Goal: Information Seeking & Learning: Learn about a topic

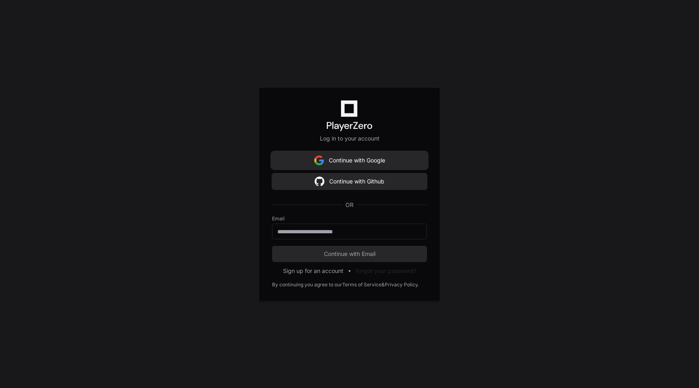
click at [352, 158] on button "Continue with Google" at bounding box center [349, 160] width 155 height 16
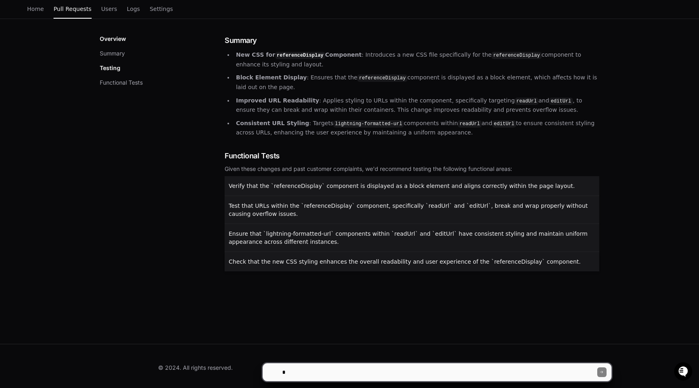
scroll to position [7, 0]
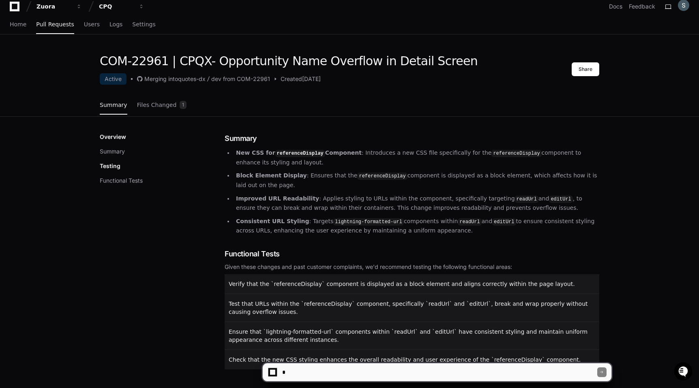
click at [238, 154] on strong "New CSS for referenceDisplay Component" at bounding box center [299, 153] width 126 height 6
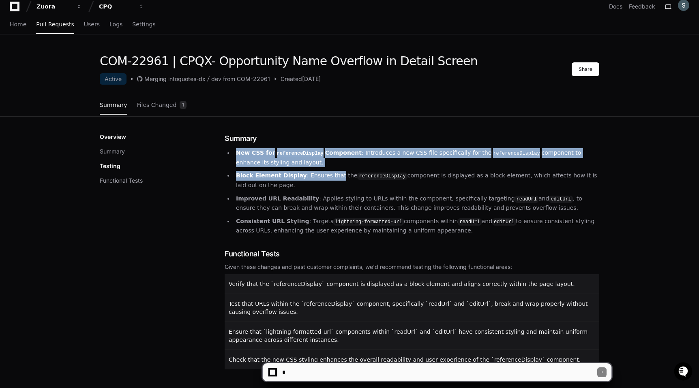
drag, startPoint x: 238, startPoint y: 154, endPoint x: 324, endPoint y: 173, distance: 87.7
click at [324, 173] on ul "New CSS for referenceDisplay Component : Introduces a new CSS file specifically…" at bounding box center [412, 191] width 374 height 87
click at [324, 173] on p "Block Element Display : Ensures that the referenceDisplay component is displaye…" at bounding box center [417, 180] width 363 height 19
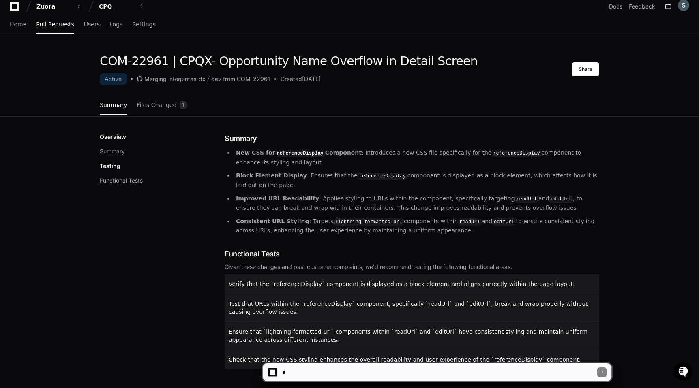
click at [248, 167] on ul "New CSS for referenceDisplay Component : Introduces a new CSS file specifically…" at bounding box center [412, 191] width 374 height 87
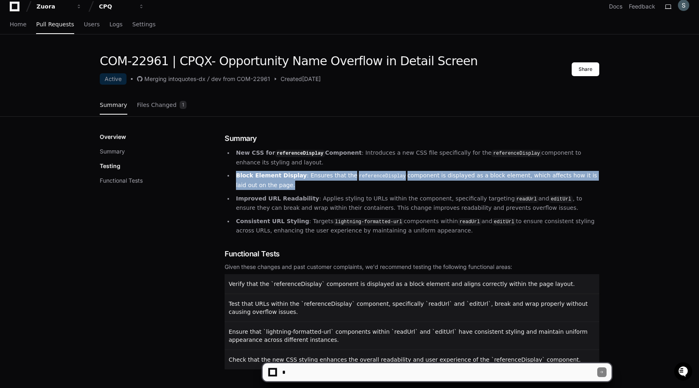
click at [248, 167] on ul "New CSS for referenceDisplay Component : Introduces a new CSS file specifically…" at bounding box center [412, 191] width 374 height 87
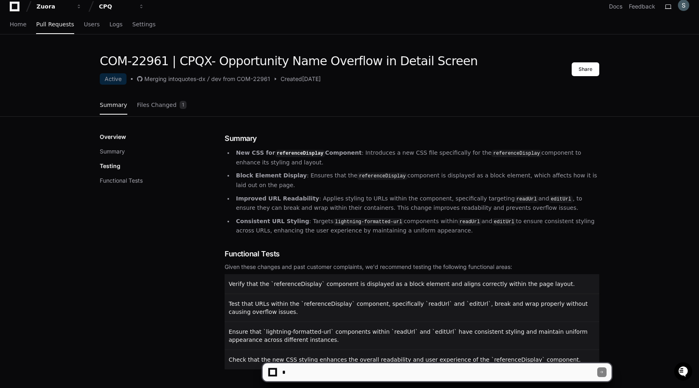
click at [250, 162] on p "New CSS for referenceDisplay Component : Introduces a new CSS file specifically…" at bounding box center [417, 157] width 363 height 19
drag, startPoint x: 250, startPoint y: 162, endPoint x: 291, endPoint y: 163, distance: 40.1
click at [291, 163] on p "New CSS for referenceDisplay Component : Introduces a new CSS file specifically…" at bounding box center [417, 157] width 363 height 19
click at [308, 176] on p "Block Element Display : Ensures that the referenceDisplay component is displaye…" at bounding box center [417, 180] width 363 height 19
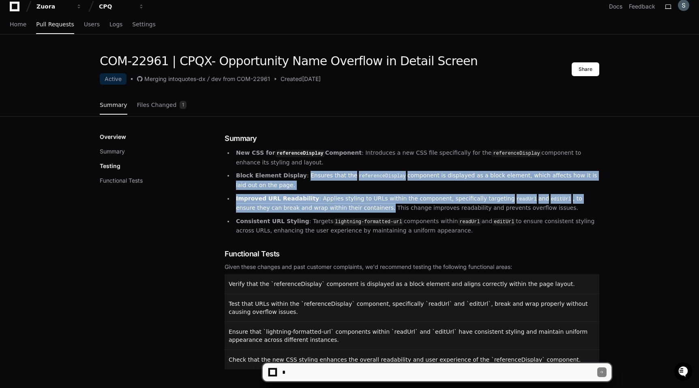
drag, startPoint x: 308, startPoint y: 176, endPoint x: 348, endPoint y: 208, distance: 51.3
click at [348, 208] on ul "New CSS for referenceDisplay Component : Introduces a new CSS file specifically…" at bounding box center [412, 191] width 374 height 87
click at [348, 208] on p "Improved URL Readability : Applies styling to URLs within the component, specif…" at bounding box center [417, 203] width 363 height 19
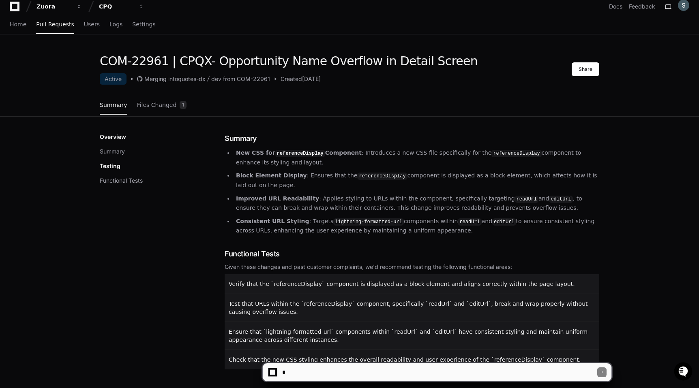
click at [299, 173] on p "Block Element Display : Ensures that the referenceDisplay component is displaye…" at bounding box center [417, 180] width 363 height 19
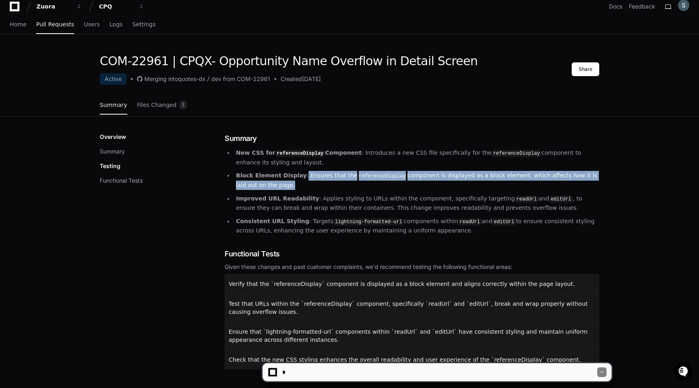
drag, startPoint x: 299, startPoint y: 173, endPoint x: 554, endPoint y: 188, distance: 255.4
click at [556, 188] on p "Block Element Display : Ensures that the referenceDisplay component is displaye…" at bounding box center [417, 180] width 363 height 19
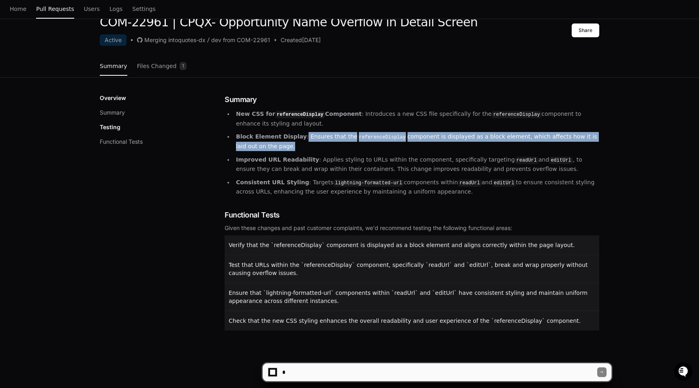
scroll to position [0, 0]
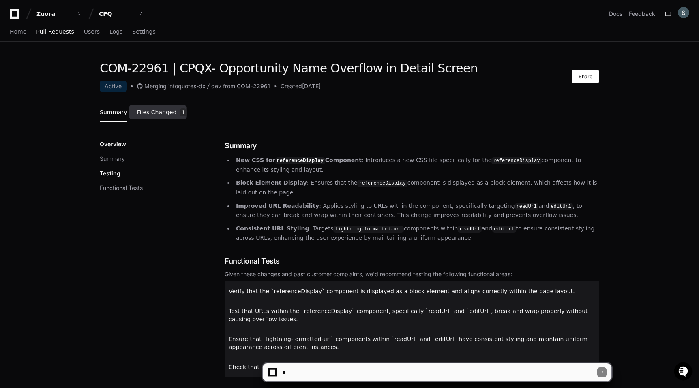
click at [164, 117] on link "Files Changed 1" at bounding box center [162, 113] width 50 height 22
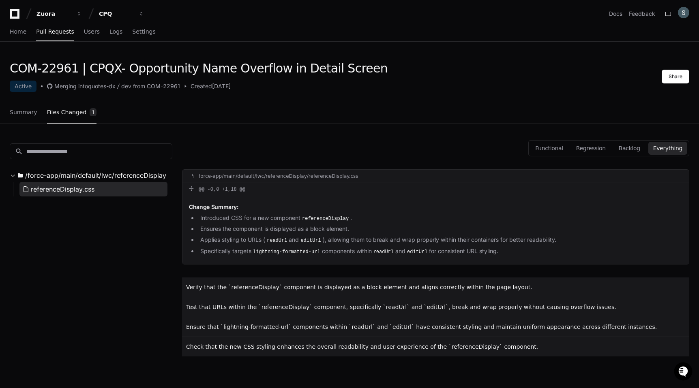
click at [103, 186] on button "referenceDisplay.css" at bounding box center [93, 189] width 148 height 15
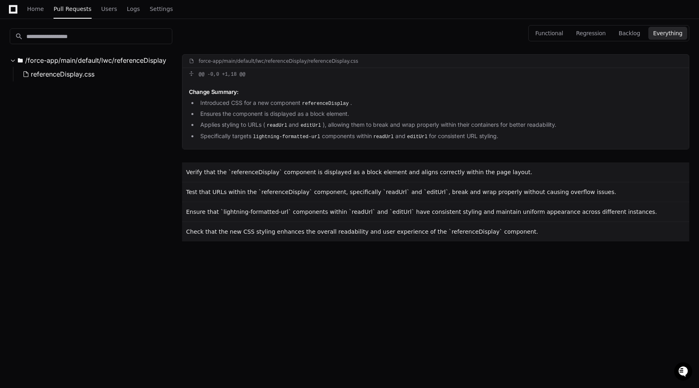
scroll to position [129, 0]
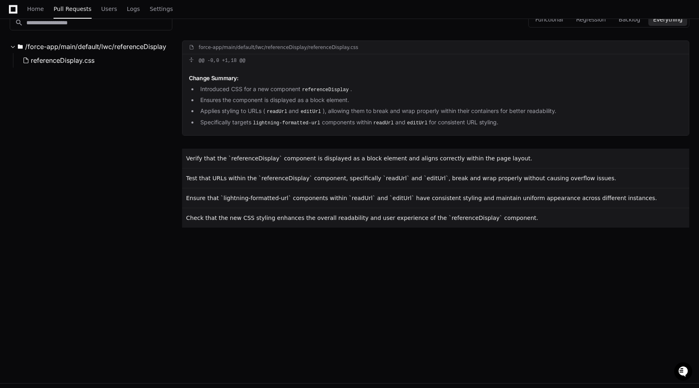
drag, startPoint x: 337, startPoint y: 112, endPoint x: 329, endPoint y: 109, distance: 7.8
click at [337, 112] on li "Applies styling to URLs ( readUrl and editUrl ), allowing them to break and wra…" at bounding box center [440, 112] width 484 height 10
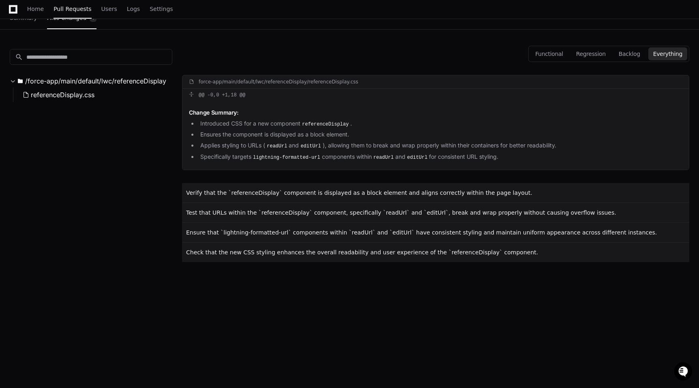
scroll to position [52, 0]
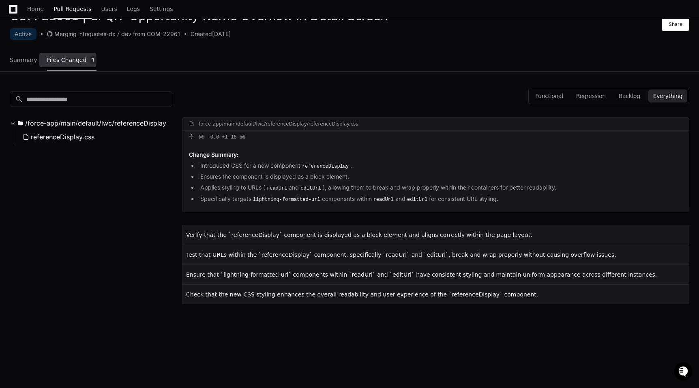
click at [35, 63] on div "Summary Files Changed 1" at bounding box center [53, 60] width 87 height 22
click at [32, 63] on link "Summary" at bounding box center [24, 60] width 28 height 19
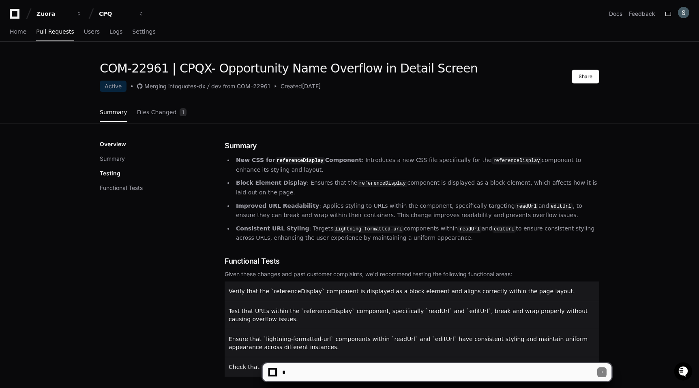
scroll to position [0, 0]
click at [120, 163] on div "Overview Summary Testing Functional Tests" at bounding box center [162, 166] width 125 height 52
click at [121, 160] on button "Summary" at bounding box center [112, 159] width 25 height 8
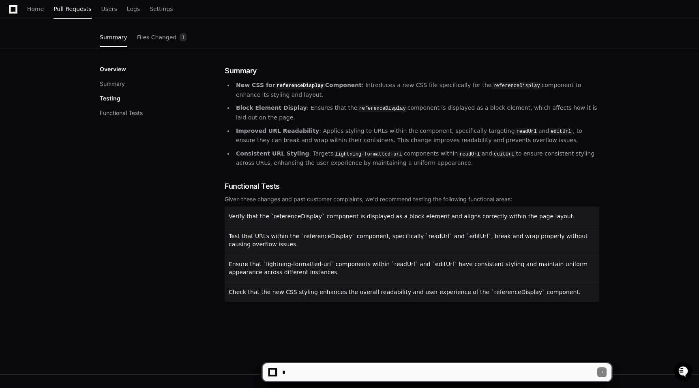
scroll to position [30, 0]
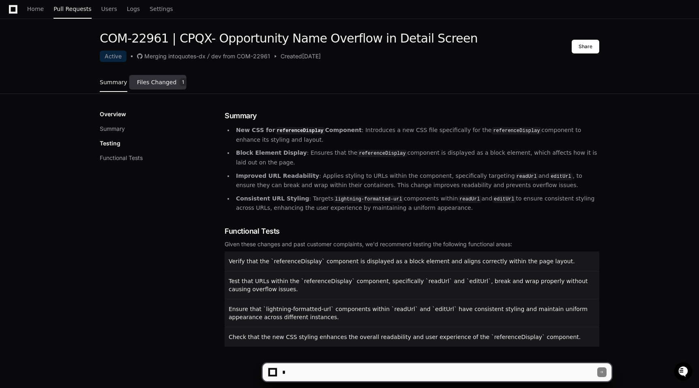
click at [167, 77] on link "Files Changed 1" at bounding box center [162, 83] width 50 height 22
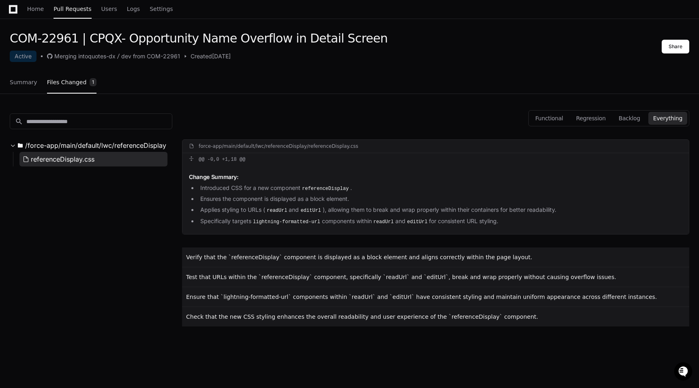
click at [90, 160] on span "referenceDisplay.css" at bounding box center [63, 159] width 64 height 10
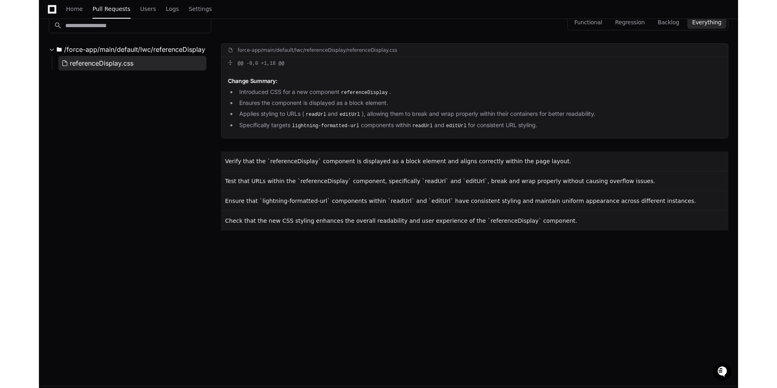
scroll to position [129, 0]
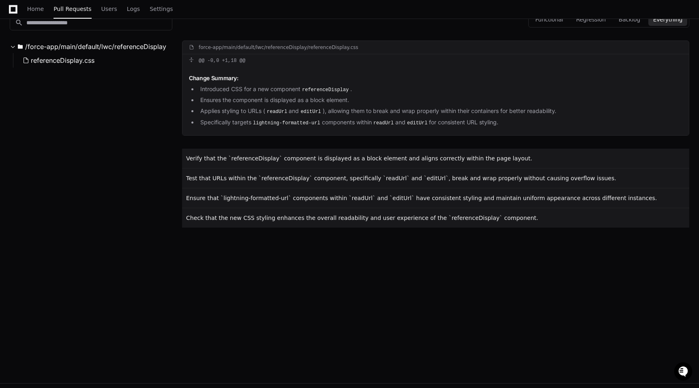
click at [283, 107] on li "Applies styling to URLs ( readUrl and editUrl ), allowing them to break and wra…" at bounding box center [440, 112] width 484 height 10
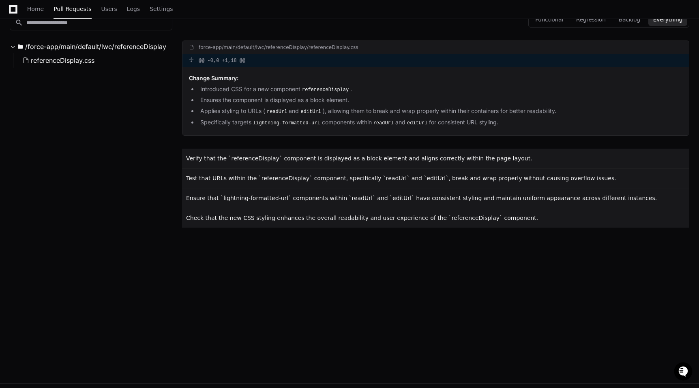
click at [193, 58] on span at bounding box center [191, 60] width 5 height 5
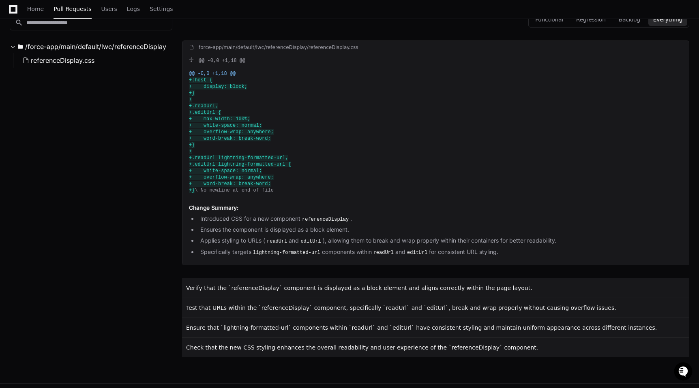
click at [302, 178] on div "@@ -0,0 +1,18 @@ +:host { + display: block; +} + +.readUrl, +.editUrl { + max-w…" at bounding box center [435, 132] width 506 height 130
click at [213, 235] on li "Ensures the component is displayed as a block element." at bounding box center [440, 229] width 484 height 9
drag, startPoint x: 213, startPoint y: 237, endPoint x: 349, endPoint y: 237, distance: 135.8
click at [349, 235] on li "Ensures the component is displayed as a block element." at bounding box center [440, 229] width 484 height 9
click at [212, 246] on li "Applies styling to URLs ( readUrl and editUrl ), allowing them to break and wra…" at bounding box center [440, 241] width 484 height 10
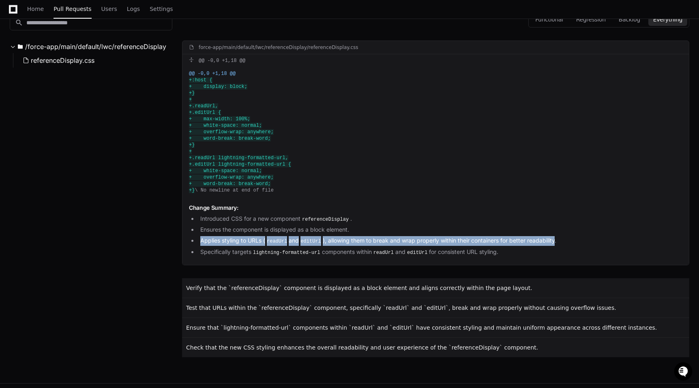
drag, startPoint x: 212, startPoint y: 246, endPoint x: 552, endPoint y: 248, distance: 339.2
click at [552, 246] on li "Applies styling to URLs ( readUrl and editUrl ), allowing them to break and wra…" at bounding box center [440, 241] width 484 height 10
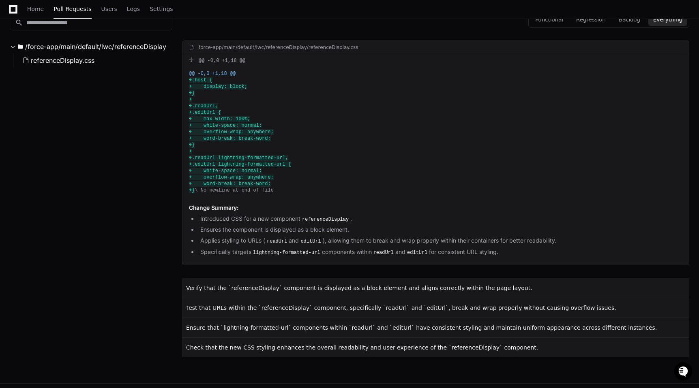
click at [228, 257] on li "Specifically targets lightning-formatted-url components within readUrl and edit…" at bounding box center [440, 253] width 484 height 10
drag, startPoint x: 228, startPoint y: 258, endPoint x: 360, endPoint y: 258, distance: 132.1
click at [360, 257] on li "Specifically targets lightning-formatted-url components within readUrl and edit…" at bounding box center [440, 253] width 484 height 10
click at [535, 257] on li "Specifically targets lightning-formatted-url components within readUrl and edit…" at bounding box center [440, 253] width 484 height 10
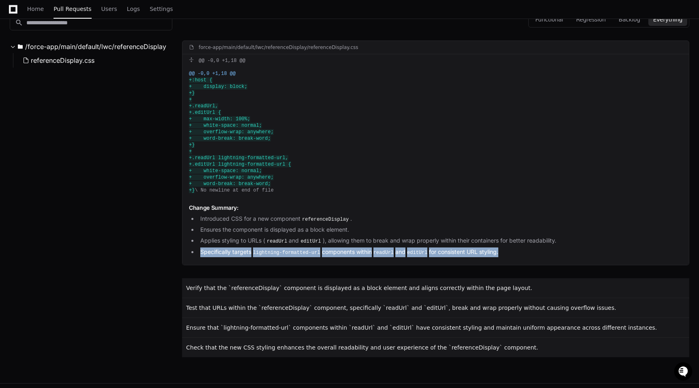
drag, startPoint x: 535, startPoint y: 261, endPoint x: 225, endPoint y: 261, distance: 309.2
click at [225, 257] on li "Specifically targets lightning-formatted-url components within readUrl and edit…" at bounding box center [440, 253] width 484 height 10
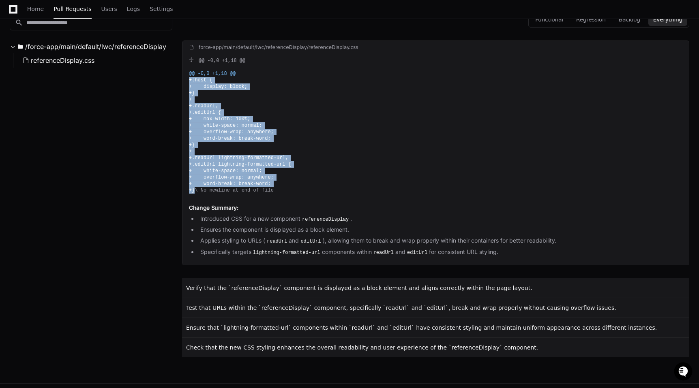
drag, startPoint x: 200, startPoint y: 191, endPoint x: 190, endPoint y: 81, distance: 110.3
click at [190, 81] on div "@@ -0,0 +1,18 @@ +:host { + display: block; +} + +.readUrl, +.editUrl { + max-w…" at bounding box center [435, 132] width 506 height 130
click at [190, 81] on span "+:host {" at bounding box center [201, 80] width 24 height 6
click at [190, 82] on span "+:host {" at bounding box center [201, 80] width 24 height 6
drag, startPoint x: 190, startPoint y: 82, endPoint x: 221, endPoint y: 192, distance: 114.3
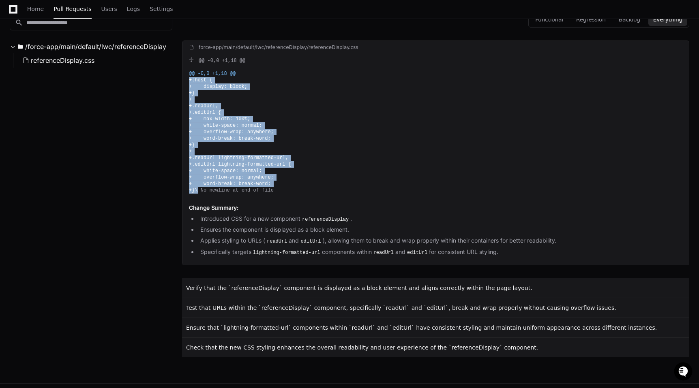
click at [221, 192] on div "@@ -0,0 +1,18 @@ +:host { + display: block; +} + +.readUrl, +.editUrl { + max-w…" at bounding box center [435, 132] width 506 height 130
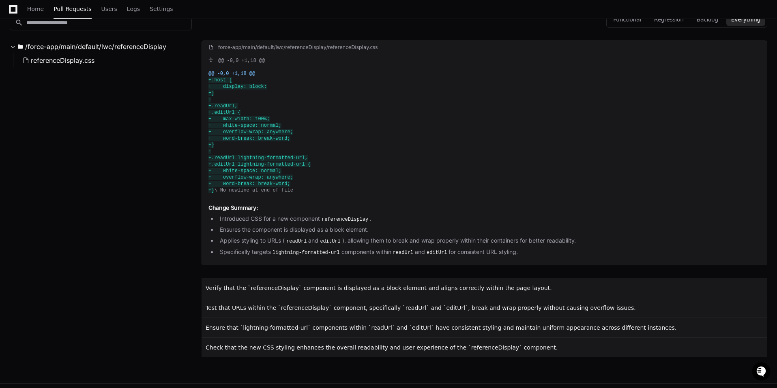
click at [238, 246] on li "Applies styling to URLs ( readUrl and editUrl ), allowing them to break and wra…" at bounding box center [488, 241] width 543 height 10
drag, startPoint x: 238, startPoint y: 248, endPoint x: 389, endPoint y: 243, distance: 151.7
click at [389, 243] on li "Applies styling to URLs ( readUrl and editUrl ), allowing them to break and wra…" at bounding box center [488, 241] width 543 height 10
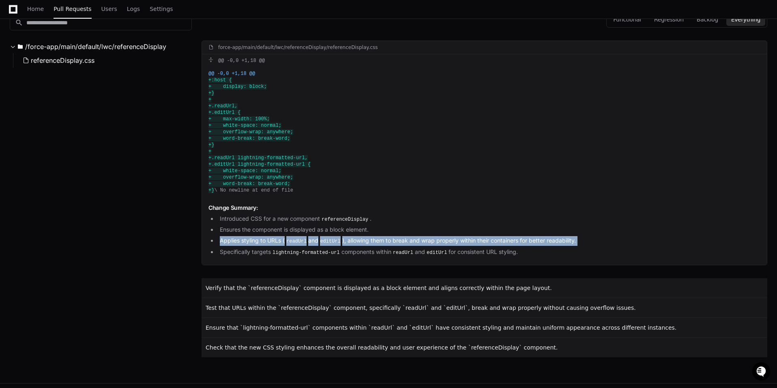
click at [389, 243] on li "Applies styling to URLs ( readUrl and editUrl ), allowing them to break and wra…" at bounding box center [488, 241] width 543 height 10
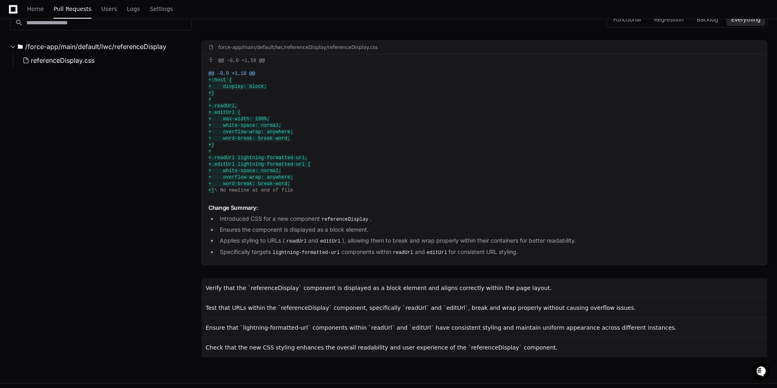
click at [375, 265] on div "Change Summary: Introduced CSS for a new component referenceDisplay . Ensures t…" at bounding box center [484, 231] width 565 height 68
click at [228, 171] on span "+ white-space: normal;" at bounding box center [244, 171] width 73 height 6
drag, startPoint x: 228, startPoint y: 171, endPoint x: 297, endPoint y: 180, distance: 69.5
click at [297, 180] on div "@@ -0,0 +1,18 @@ +:host { + display: block; +} + +.readUrl, +.editUrl { + max-w…" at bounding box center [484, 132] width 565 height 130
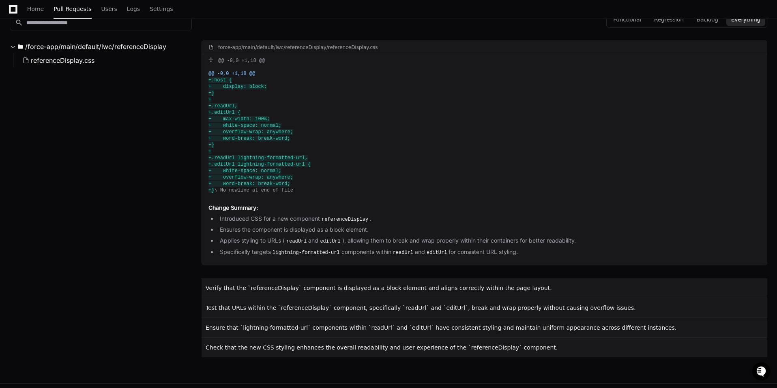
click at [462, 257] on li "Specifically targets lightning-formatted-url components within readUrl and edit…" at bounding box center [488, 253] width 543 height 10
drag, startPoint x: 462, startPoint y: 258, endPoint x: 587, endPoint y: 259, distance: 124.8
click at [587, 257] on li "Specifically targets lightning-formatted-url components within readUrl and edit…" at bounding box center [488, 253] width 543 height 10
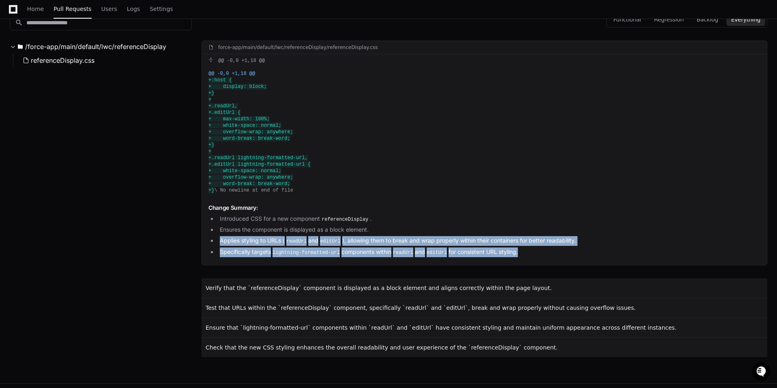
drag, startPoint x: 587, startPoint y: 259, endPoint x: 232, endPoint y: 244, distance: 355.3
click at [232, 244] on ul "Introduced CSS for a new component referenceDisplay . Ensures the component is …" at bounding box center [484, 235] width 552 height 43
click at [229, 243] on li "Applies styling to URLs ( readUrl and editUrl ), allowing them to break and wra…" at bounding box center [488, 241] width 543 height 10
drag, startPoint x: 229, startPoint y: 243, endPoint x: 596, endPoint y: 259, distance: 366.7
click at [596, 257] on ul "Introduced CSS for a new component referenceDisplay . Ensures the component is …" at bounding box center [484, 235] width 552 height 43
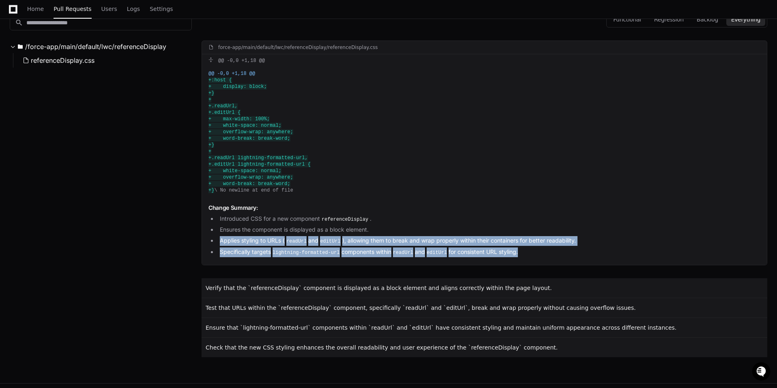
click at [596, 257] on li "Specifically targets lightning-formatted-url components within readUrl and edit…" at bounding box center [488, 253] width 543 height 10
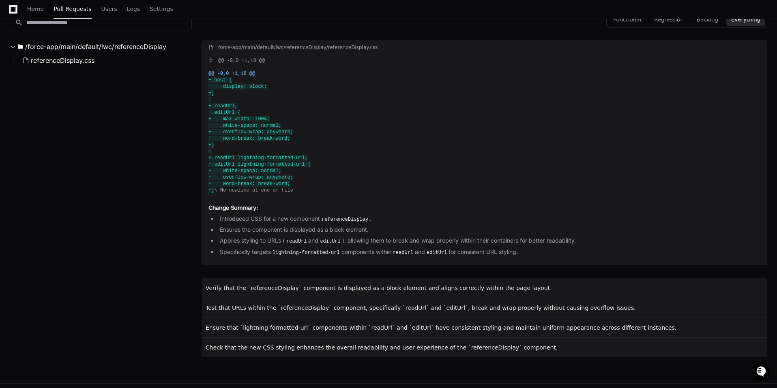
click at [240, 257] on li "Specifically targets lightning-formatted-url components within readUrl and edit…" at bounding box center [488, 253] width 543 height 10
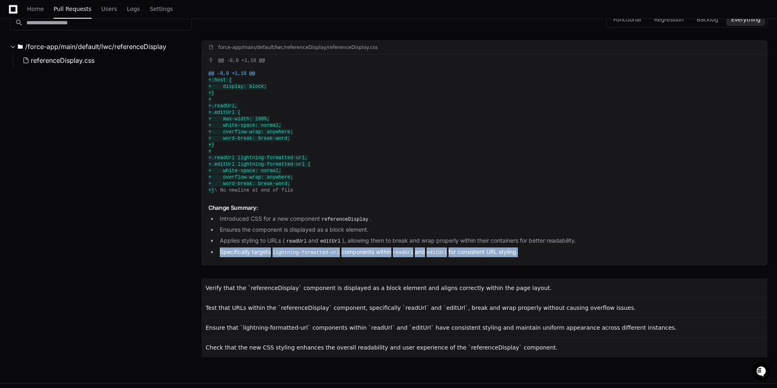
drag, startPoint x: 240, startPoint y: 258, endPoint x: 566, endPoint y: 254, distance: 325.5
click at [566, 254] on li "Specifically targets lightning-formatted-url components within readUrl and edit…" at bounding box center [488, 253] width 543 height 10
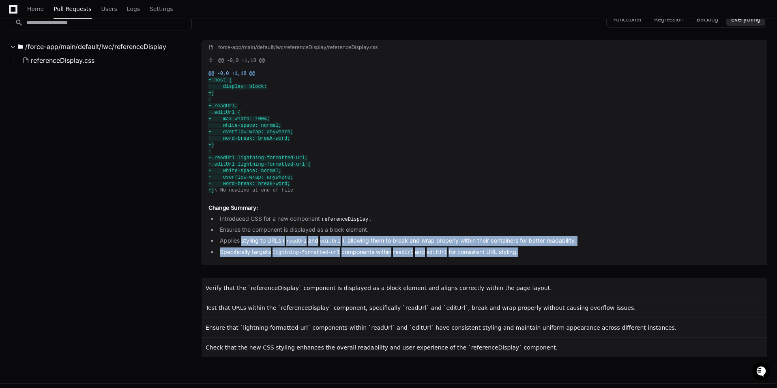
drag, startPoint x: 566, startPoint y: 254, endPoint x: 244, endPoint y: 245, distance: 321.9
click at [244, 245] on ul "Introduced CSS for a new component referenceDisplay . Ensures the component is …" at bounding box center [484, 235] width 552 height 43
click at [242, 246] on li "Applies styling to URLs ( readUrl and editUrl ), allowing them to break and wra…" at bounding box center [488, 241] width 543 height 10
drag, startPoint x: 242, startPoint y: 246, endPoint x: 530, endPoint y: 259, distance: 288.4
click at [530, 257] on ul "Introduced CSS for a new component referenceDisplay . Ensures the component is …" at bounding box center [484, 235] width 552 height 43
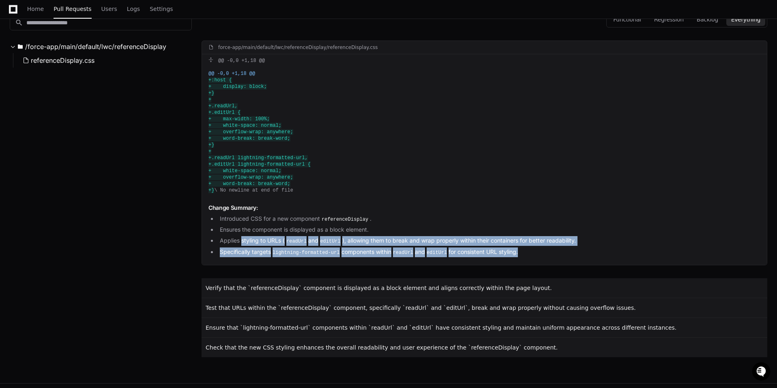
click at [530, 257] on li "Specifically targets lightning-formatted-url components within readUrl and edit…" at bounding box center [488, 253] width 543 height 10
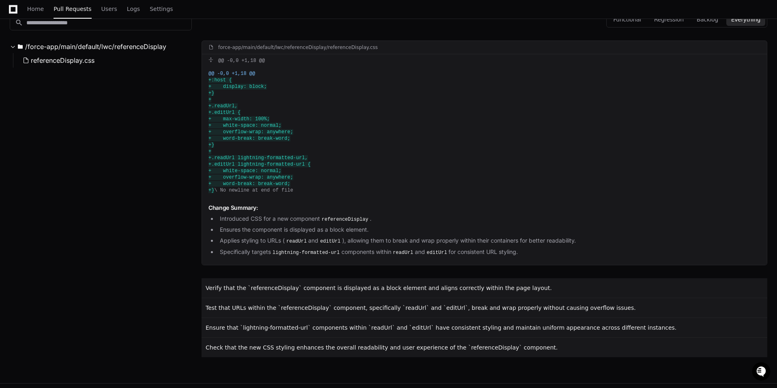
click at [227, 245] on li "Applies styling to URLs ( readUrl and editUrl ), allowing them to break and wra…" at bounding box center [488, 241] width 543 height 10
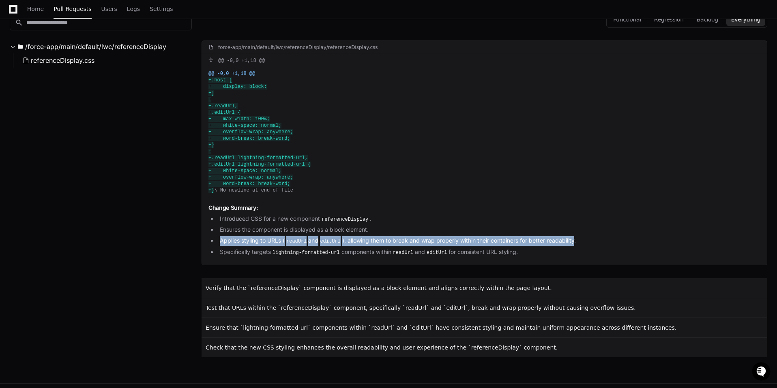
drag, startPoint x: 227, startPoint y: 245, endPoint x: 558, endPoint y: 248, distance: 331.5
click at [558, 246] on li "Applies styling to URLs ( readUrl and editUrl ), allowing them to break and wra…" at bounding box center [488, 241] width 543 height 10
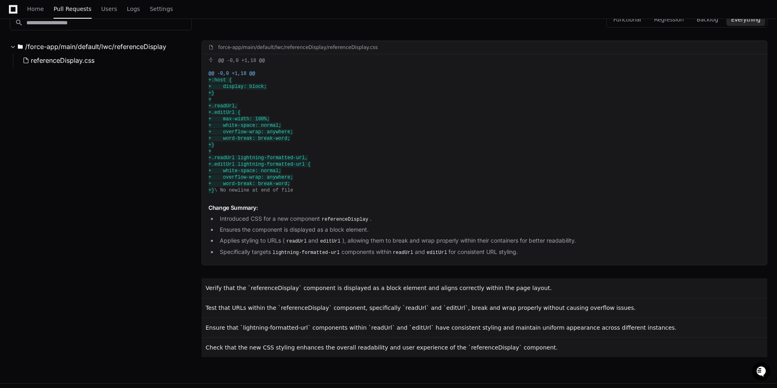
click at [551, 253] on li "Specifically targets lightning-formatted-url components within readUrl and edit…" at bounding box center [488, 253] width 543 height 10
click at [225, 121] on span "+ max-width: 100%;" at bounding box center [238, 119] width 61 height 6
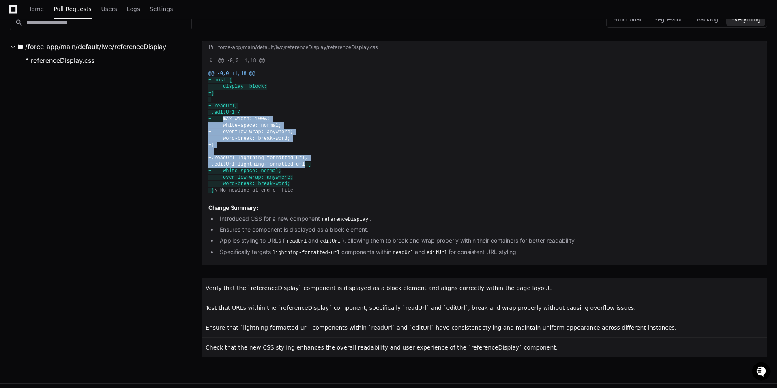
drag, startPoint x: 225, startPoint y: 121, endPoint x: 304, endPoint y: 165, distance: 90.5
click at [304, 165] on div "@@ -0,0 +1,18 @@ +:host { + display: block; +} + +.readUrl, +.editUrl { + max-w…" at bounding box center [484, 132] width 565 height 130
click at [305, 144] on div "@@ -0,0 +1,18 @@ +:host { + display: block; +} + +.readUrl, +.editUrl { + max-w…" at bounding box center [484, 132] width 565 height 130
drag, startPoint x: 305, startPoint y: 144, endPoint x: 224, endPoint y: 116, distance: 85.9
click at [224, 116] on div "@@ -0,0 +1,18 @@ +:host { + display: block; +} + +.readUrl, +.editUrl { + max-w…" at bounding box center [484, 132] width 565 height 130
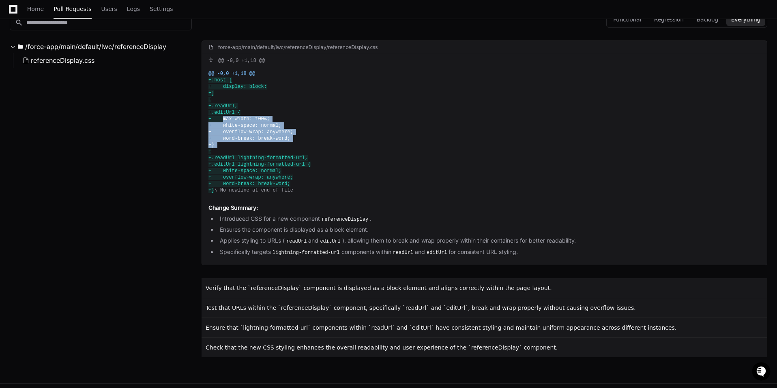
click at [224, 116] on span "+ max-width: 100%;" at bounding box center [238, 119] width 61 height 6
drag, startPoint x: 243, startPoint y: 111, endPoint x: 210, endPoint y: 106, distance: 33.7
click at [210, 106] on div "@@ -0,0 +1,18 @@ +:host { + display: block; +} + +.readUrl, +.editUrl { + max-w…" at bounding box center [484, 132] width 565 height 130
copy div "+.readUrl, +.editUrl {"
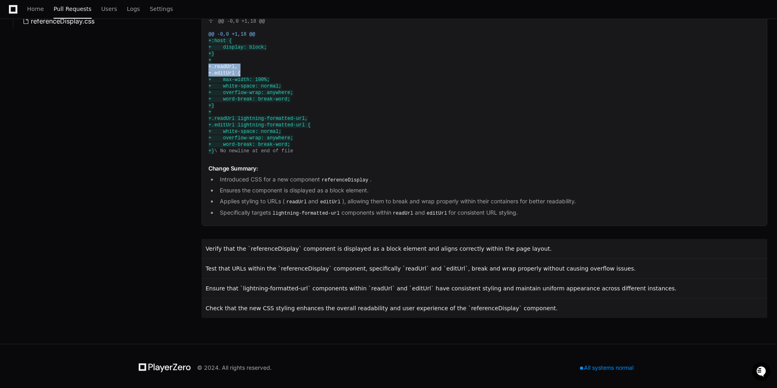
scroll to position [171, 0]
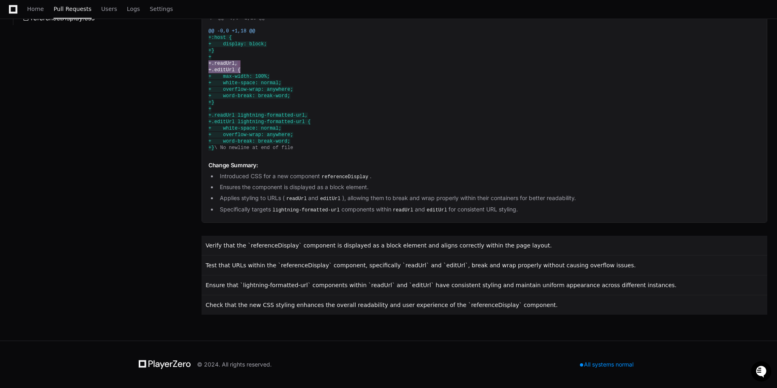
click at [700, 369] on icon "Open customer support" at bounding box center [761, 371] width 10 height 10
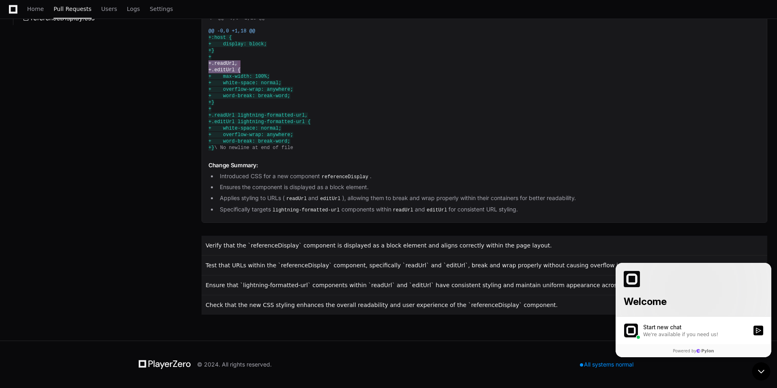
click at [674, 329] on div "Start new chat" at bounding box center [695, 327] width 105 height 8
click at [700, 329] on button "Start new chat We're available if you need us!" at bounding box center [758, 331] width 10 height 10
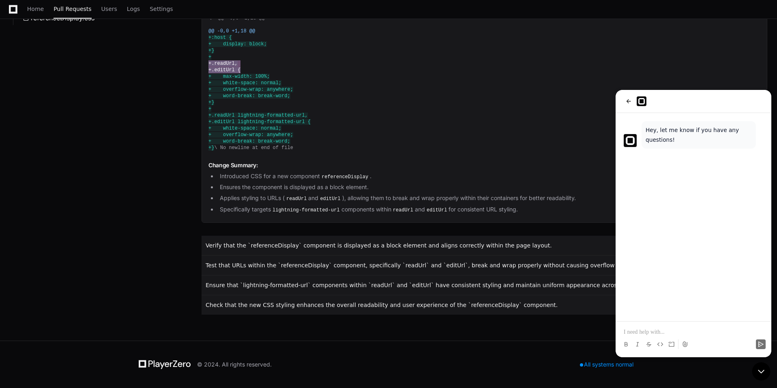
click at [668, 325] on div at bounding box center [692, 337] width 149 height 31
click at [665, 331] on p at bounding box center [692, 332] width 139 height 8
click at [132, 272] on div "search /force-app/main/default/lwc/referenceDisplay referenceDisplay.css" at bounding box center [101, 137] width 182 height 368
click at [638, 103] on img at bounding box center [641, 101] width 10 height 10
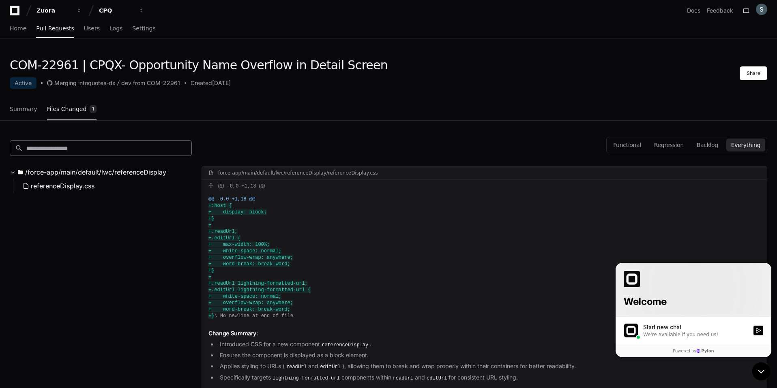
scroll to position [0, 0]
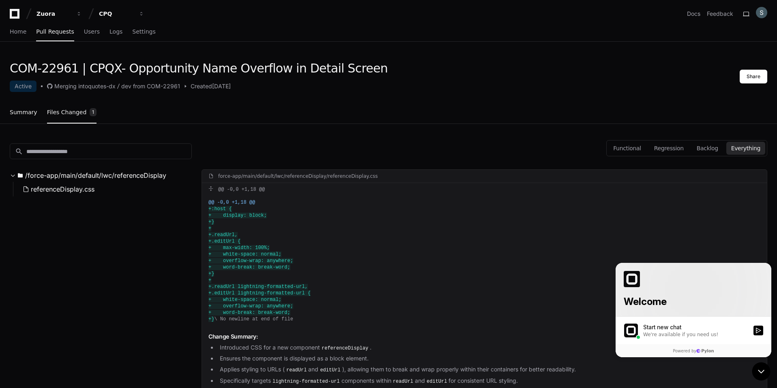
click at [23, 110] on span "Summary" at bounding box center [24, 112] width 28 height 5
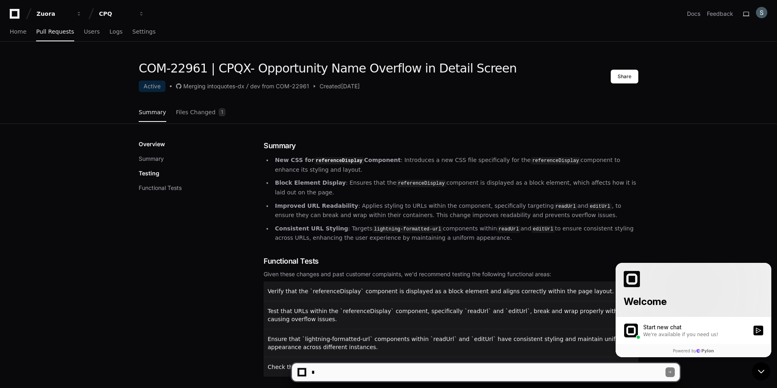
click at [360, 370] on textarea at bounding box center [487, 373] width 355 height 18
paste textarea "**********"
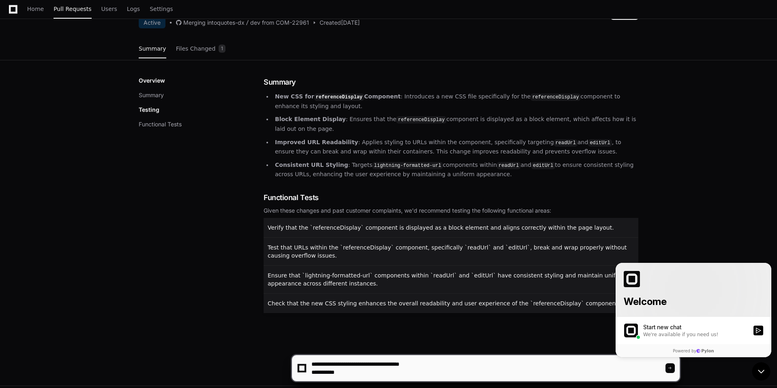
scroll to position [72, 0]
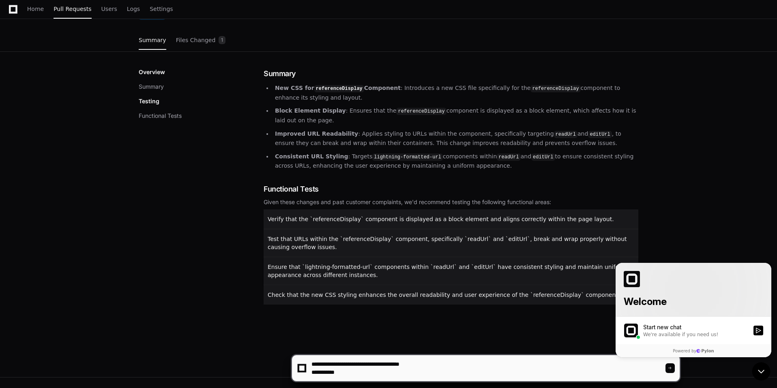
click at [424, 265] on span "Ensure that `lightning-formatted-url` components within `readUrl` and `editUrl`…" at bounding box center [446, 271] width 359 height 15
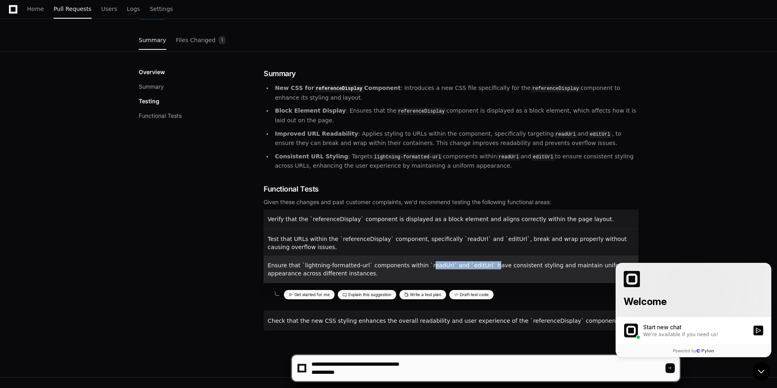
drag, startPoint x: 424, startPoint y: 265, endPoint x: 478, endPoint y: 267, distance: 53.5
click at [478, 267] on span "Ensure that `lightning-formatted-url` components within `readUrl` and `editUrl`…" at bounding box center [446, 269] width 359 height 15
copy span "readUrl` and `editUrl`"
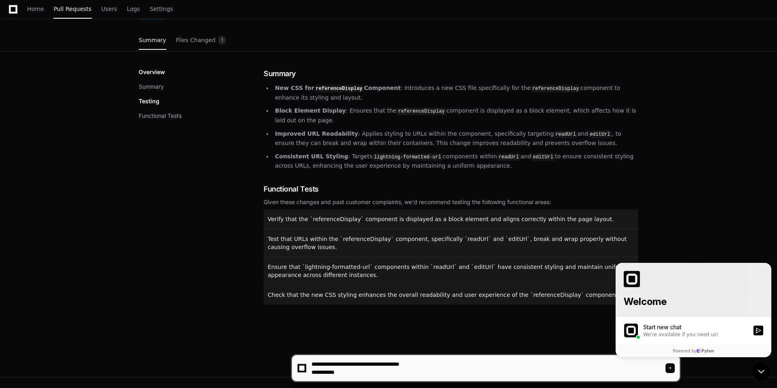
drag, startPoint x: 409, startPoint y: 363, endPoint x: 415, endPoint y: 374, distance: 12.7
click at [415, 374] on textarea at bounding box center [487, 368] width 355 height 26
paste textarea "*"
click at [303, 264] on span "Ensure that `lightning-formatted-url` components within `readUrl` and `editUrl`…" at bounding box center [446, 271] width 359 height 15
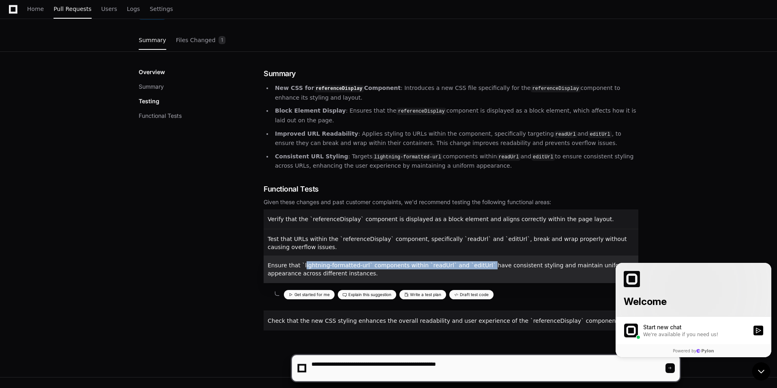
drag, startPoint x: 303, startPoint y: 263, endPoint x: 477, endPoint y: 263, distance: 174.7
click at [477, 263] on span "Ensure that `lightning-formatted-url` components within `readUrl` and `editUrl`…" at bounding box center [446, 269] width 359 height 15
copy span "lightning-formatted-url` components within `readUrl` and `editUrl`"
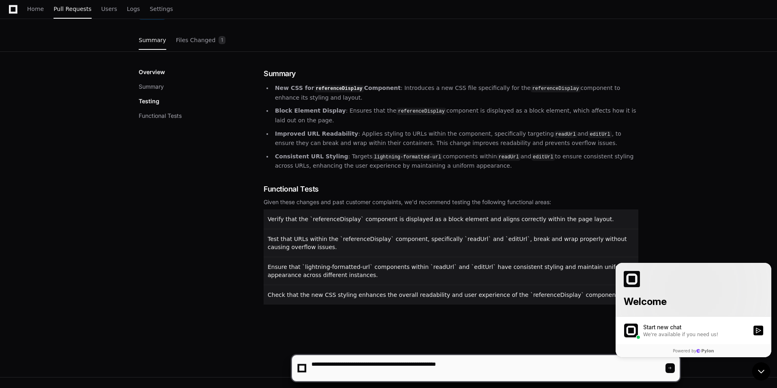
click at [503, 363] on textarea at bounding box center [487, 368] width 355 height 26
paste textarea "**********"
type textarea "**********"
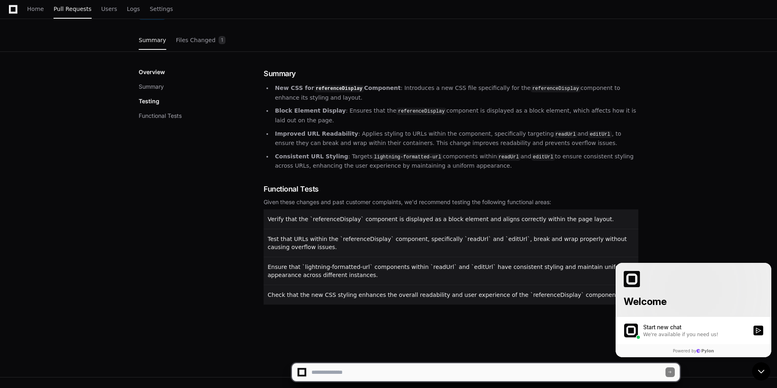
click at [700, 266] on div "Welcome" at bounding box center [693, 290] width 156 height 54
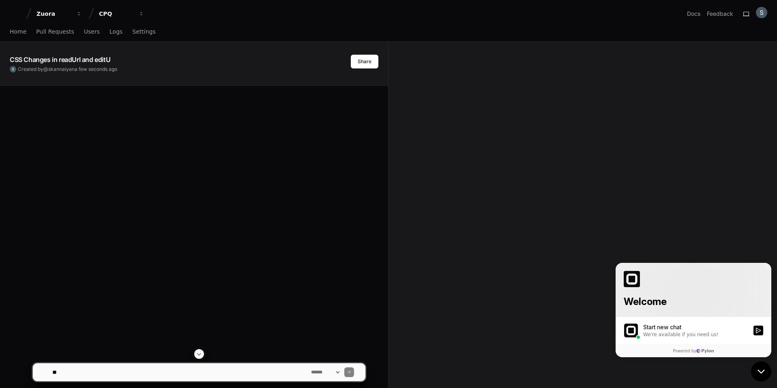
click at [700, 370] on icon "Open customer support" at bounding box center [761, 372] width 20 height 20
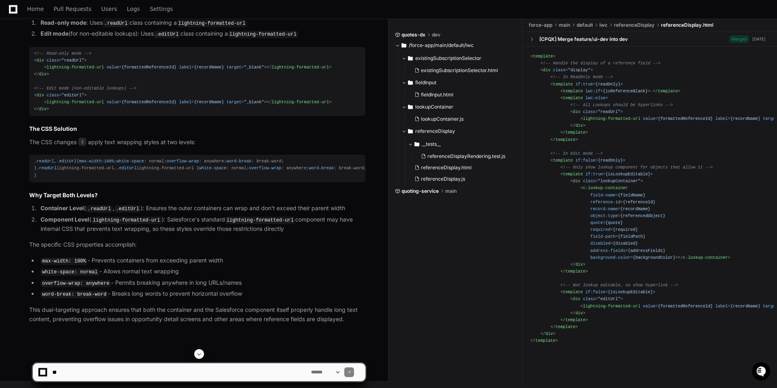
scroll to position [520, 0]
click at [154, 211] on li "Container Level ( .readUrl , .editUrl ): Ensures the outer containers can wrap …" at bounding box center [201, 209] width 327 height 10
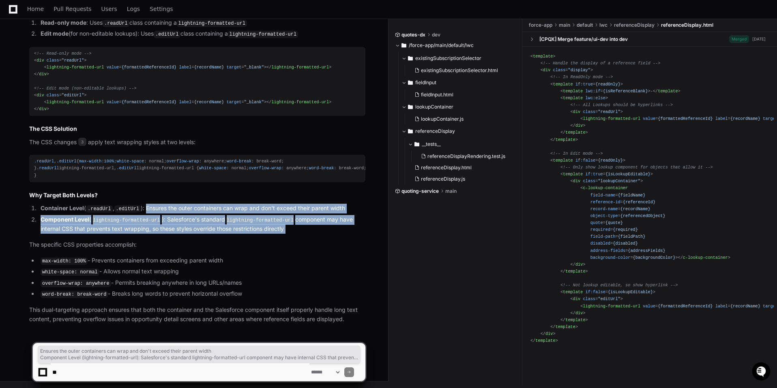
drag, startPoint x: 154, startPoint y: 211, endPoint x: 294, endPoint y: 234, distance: 141.7
click at [294, 234] on ol "Container Level ( .readUrl , .editUrl ): Ensures the outer containers can wrap …" at bounding box center [197, 219] width 336 height 30
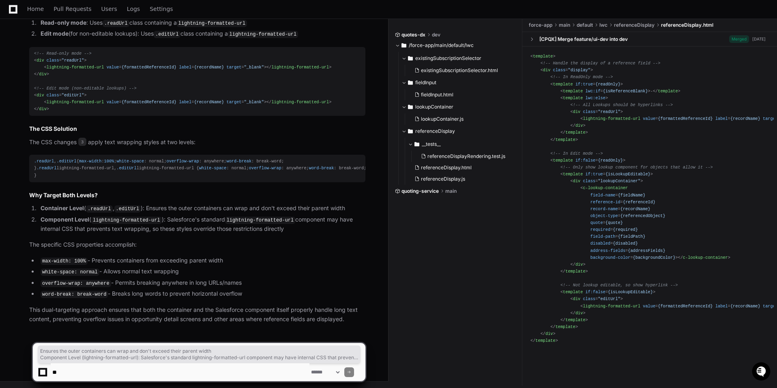
click at [297, 279] on li "overflow-wrap: anywhere - Permits breaking anywhere in long URLs/names" at bounding box center [201, 283] width 327 height 10
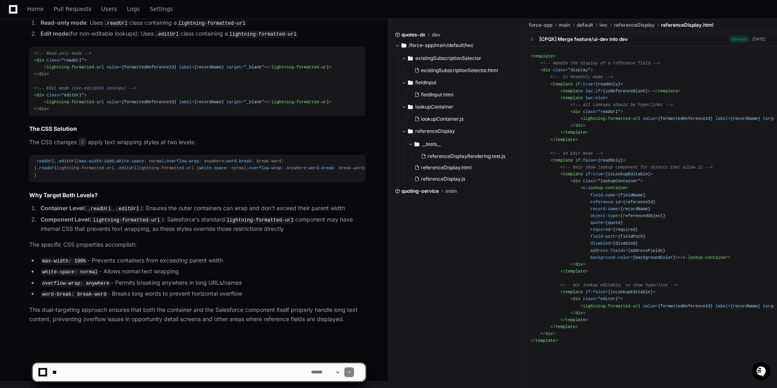
click at [120, 291] on li "word-break: break-word - Breaks long words to prevent horizontal overflow" at bounding box center [201, 294] width 327 height 10
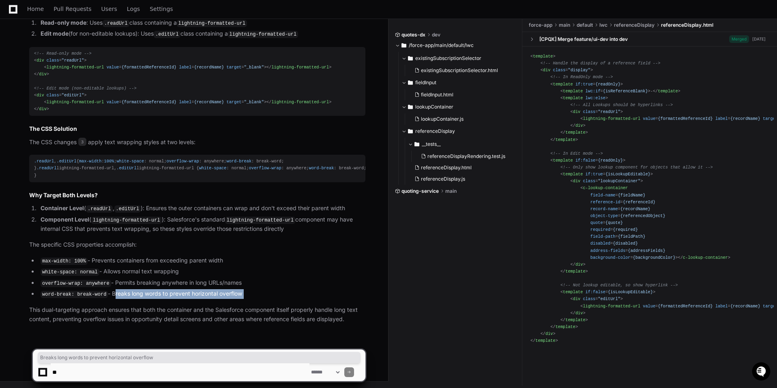
drag, startPoint x: 120, startPoint y: 291, endPoint x: 260, endPoint y: 296, distance: 139.9
click at [260, 296] on li "word-break: break-word - Breaks long words to prevent horizontal overflow" at bounding box center [201, 294] width 327 height 10
drag, startPoint x: 260, startPoint y: 296, endPoint x: 127, endPoint y: 291, distance: 133.0
click at [127, 291] on li "word-break: break-word - Breaks long words to prevent horizontal overflow" at bounding box center [201, 294] width 327 height 10
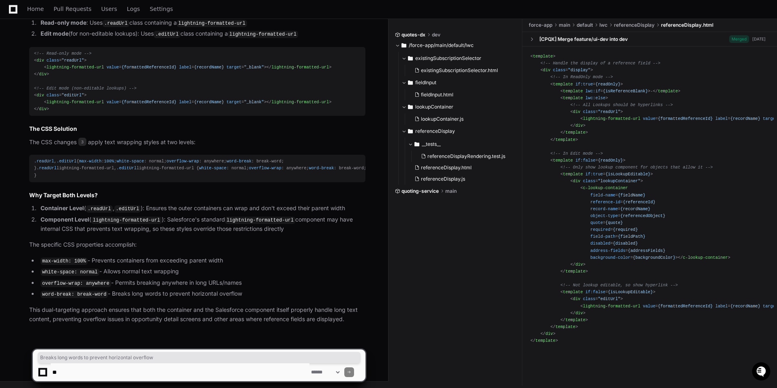
click at [128, 285] on li "overflow-wrap: anywhere - Permits breaking anywhere in long URLs/names" at bounding box center [201, 283] width 327 height 10
drag, startPoint x: 128, startPoint y: 285, endPoint x: 255, endPoint y: 285, distance: 126.9
click at [255, 285] on li "overflow-wrap: anywhere - Permits breaking anywhere in long URLs/names" at bounding box center [201, 283] width 327 height 10
drag, startPoint x: 255, startPoint y: 285, endPoint x: 122, endPoint y: 282, distance: 133.4
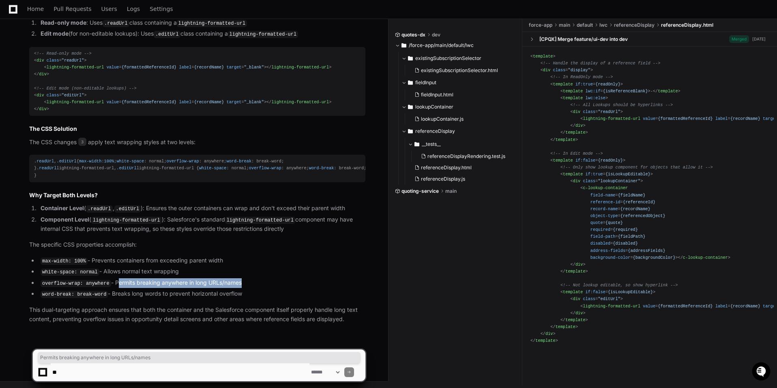
click at [122, 282] on li "overflow-wrap: anywhere - Permits breaking anywhere in long URLs/names" at bounding box center [201, 283] width 327 height 10
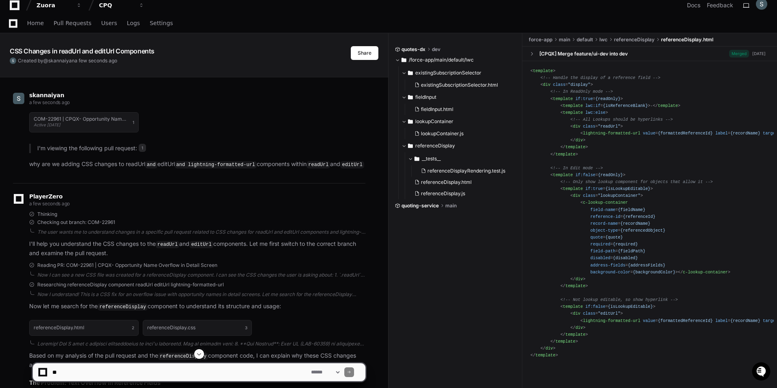
scroll to position [0, 0]
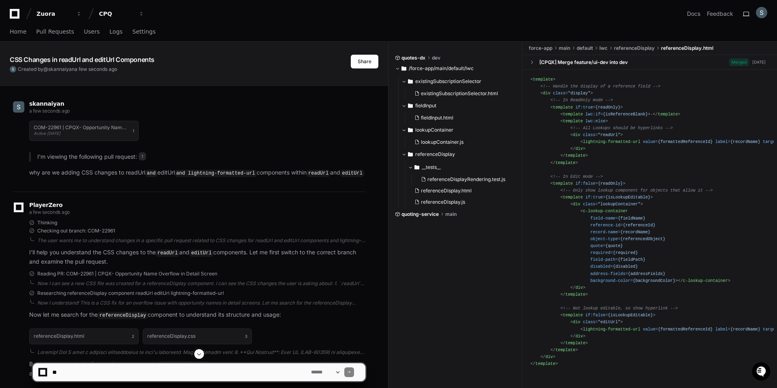
click at [68, 62] on app-text-character-animate "CSS Changes in readUrl and editUrl Components" at bounding box center [82, 60] width 145 height 8
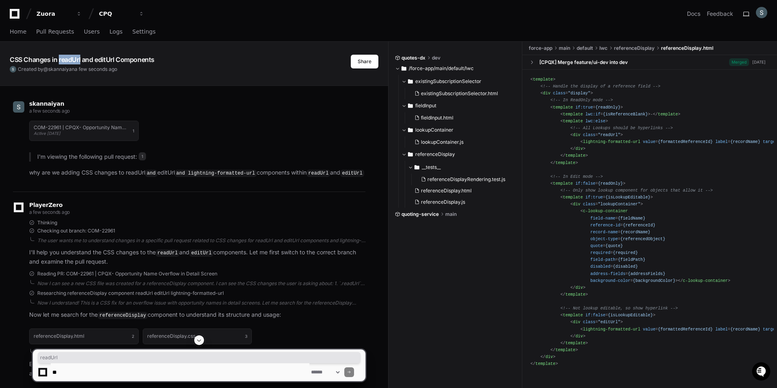
click at [68, 62] on app-text-character-animate "CSS Changes in readUrl and editUrl Components" at bounding box center [82, 60] width 145 height 8
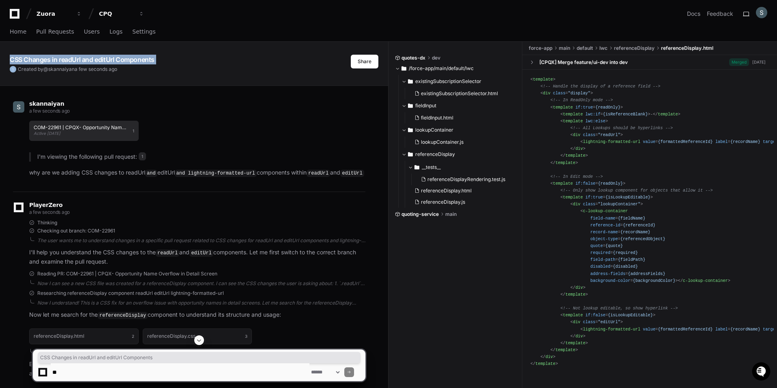
click at [119, 126] on h1 "COM-22961 | CPQX- Opportunity Name Overflow in Detail Screen" at bounding box center [81, 127] width 95 height 5
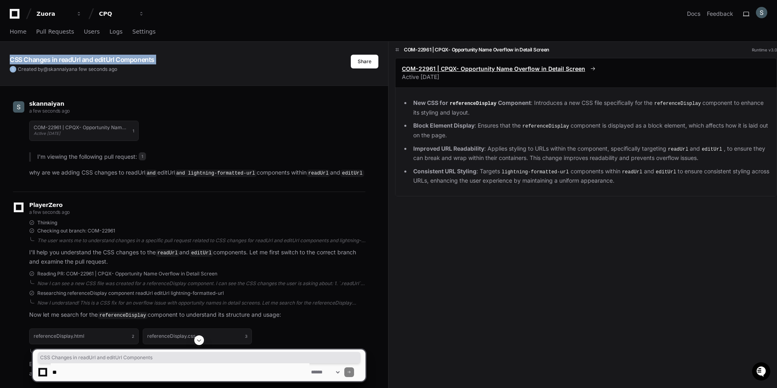
click at [436, 70] on span "COM-22961 | CPQX- Opportunity Name Overflow in Detail Screen" at bounding box center [493, 69] width 183 height 8
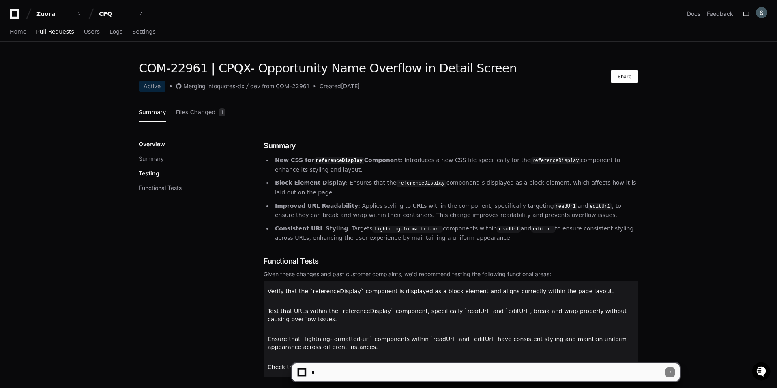
click at [148, 71] on h1 "COM-22961 | CPQX- Opportunity Name Overflow in Detail Screen" at bounding box center [328, 68] width 378 height 15
